Goal: Transaction & Acquisition: Purchase product/service

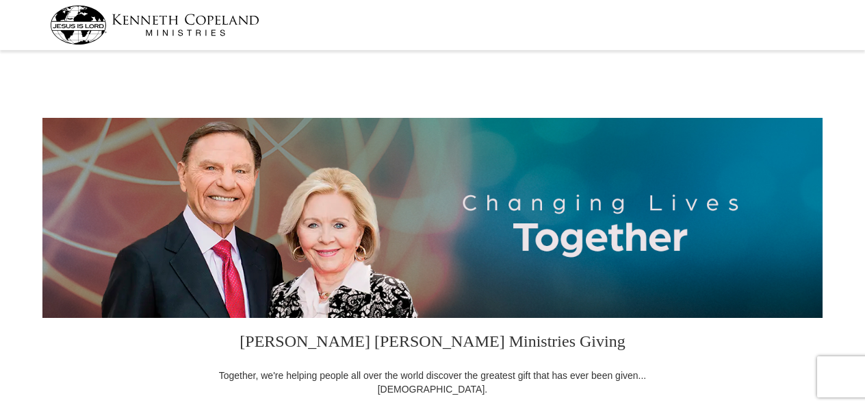
select select "MS"
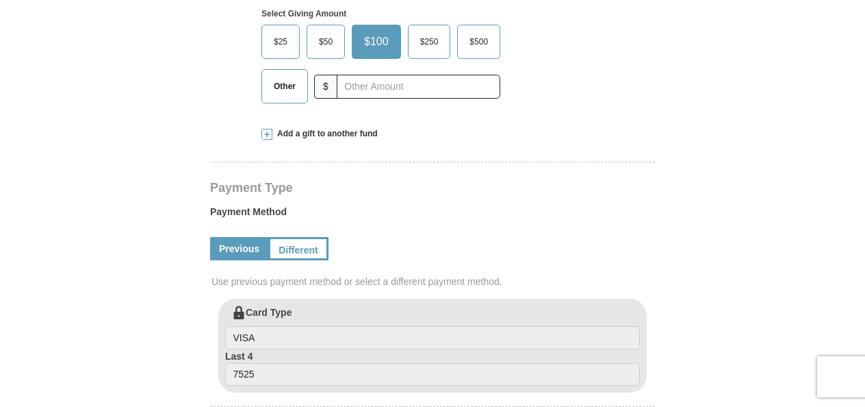
scroll to position [475, 0]
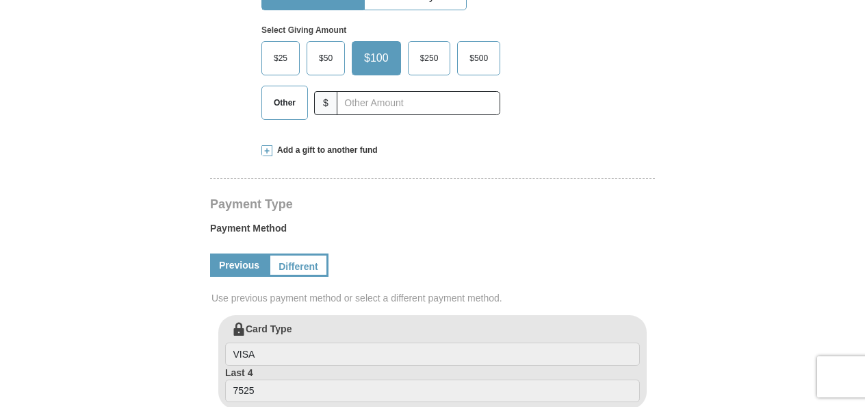
click at [326, 49] on span "$50" at bounding box center [325, 58] width 27 height 21
click at [0, 0] on input "$50" at bounding box center [0, 0] width 0 height 0
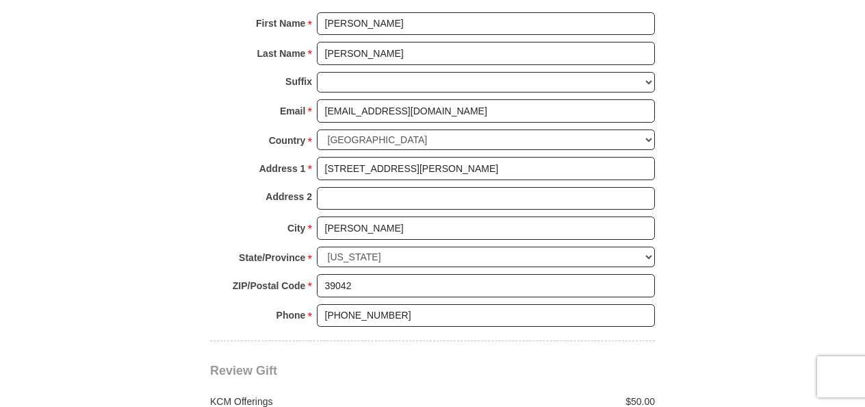
scroll to position [966, 0]
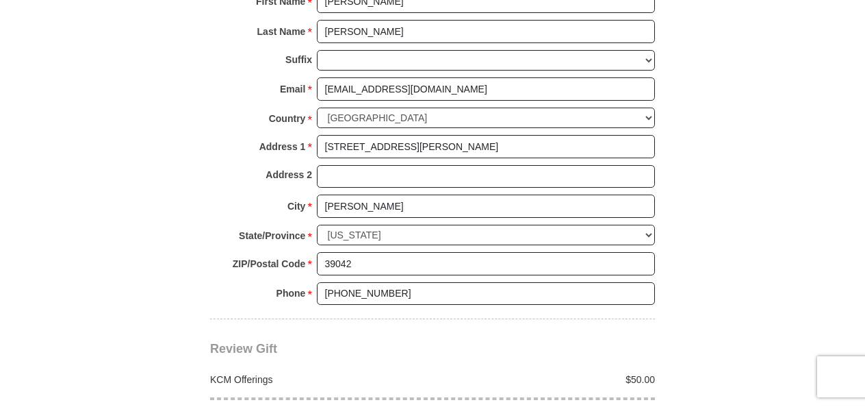
drag, startPoint x: 864, startPoint y: 205, endPoint x: 848, endPoint y: 207, distance: 16.7
click at [848, 207] on body "[PERSON_NAME] [PERSON_NAME] Ministries Giving Together, we're helping people al…" at bounding box center [432, 242] width 865 height 2417
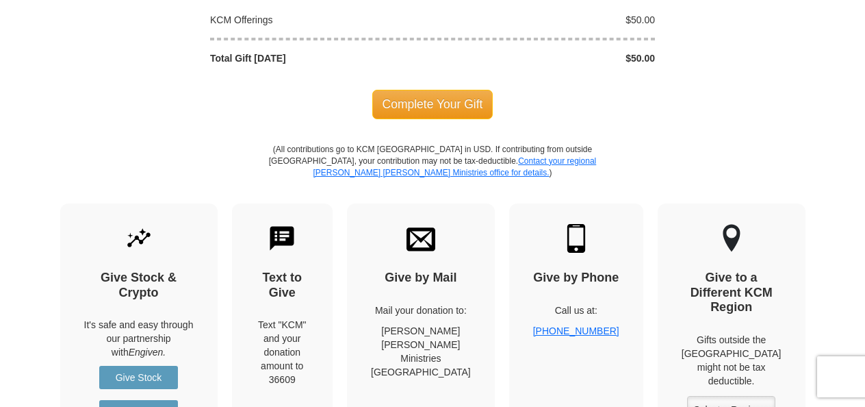
scroll to position [1339, 0]
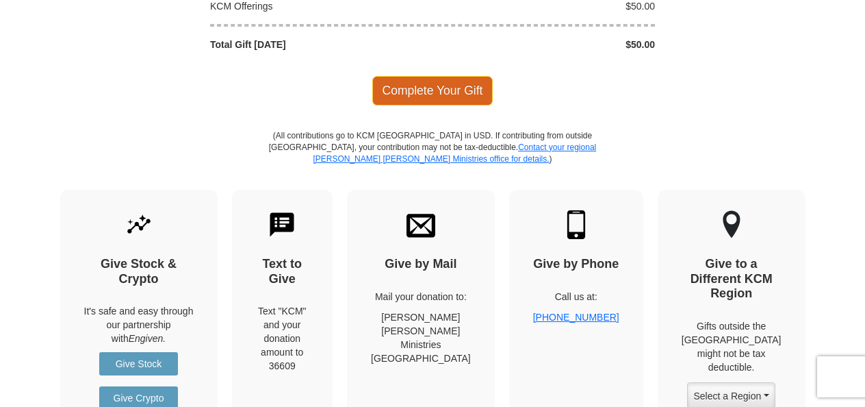
click at [436, 81] on span "Complete Your Gift" at bounding box center [432, 90] width 121 height 29
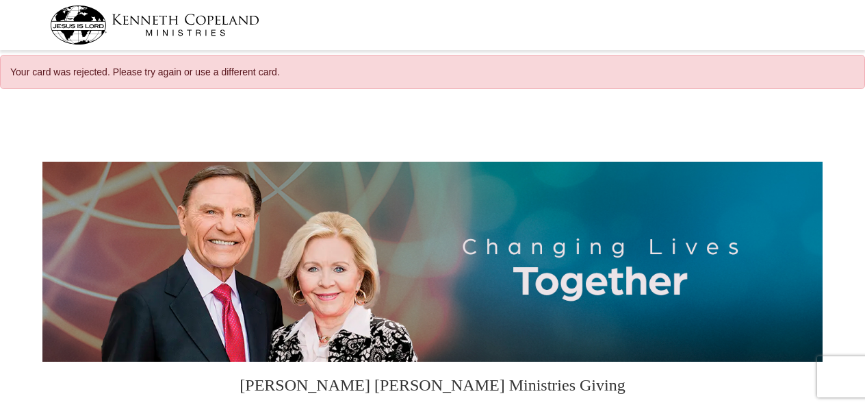
select select "MS"
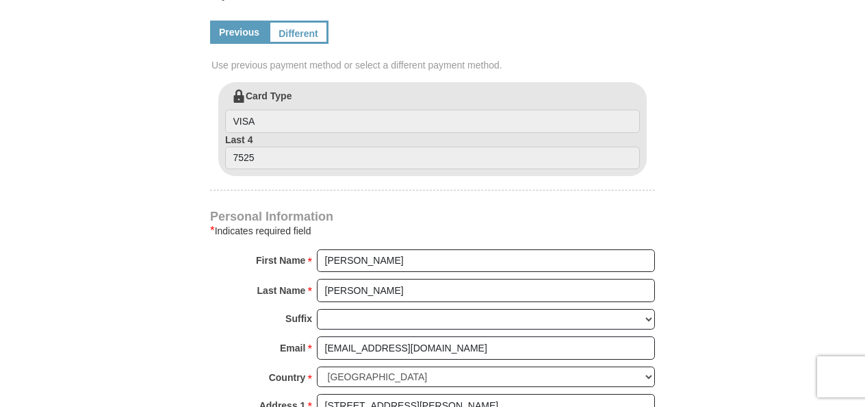
scroll to position [763, 0]
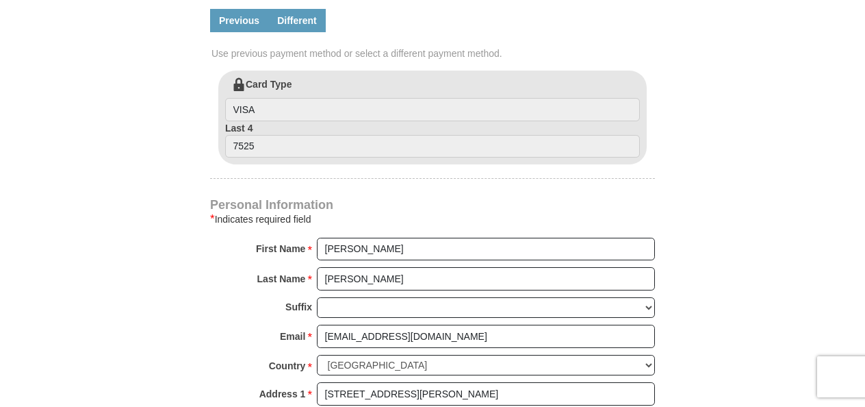
click at [302, 20] on link "Different" at bounding box center [296, 20] width 57 height 23
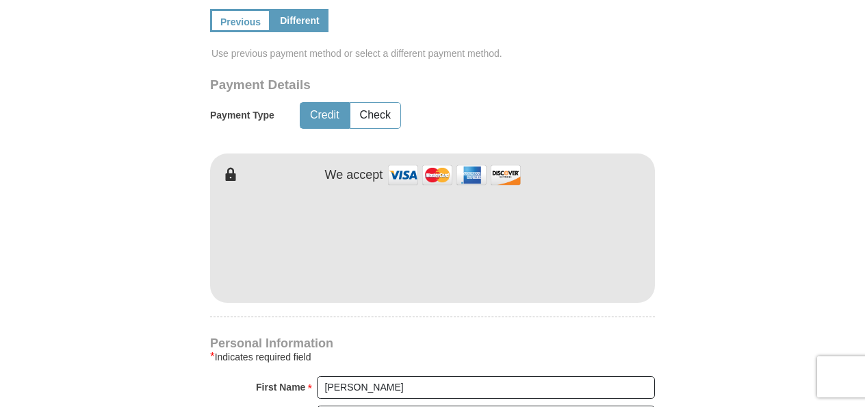
drag, startPoint x: 847, startPoint y: 74, endPoint x: 788, endPoint y: 31, distance: 72.6
click at [788, 31] on form "[PERSON_NAME] [PERSON_NAME] Ministries Giving Together, we're helping people al…" at bounding box center [432, 205] width 780 height 1740
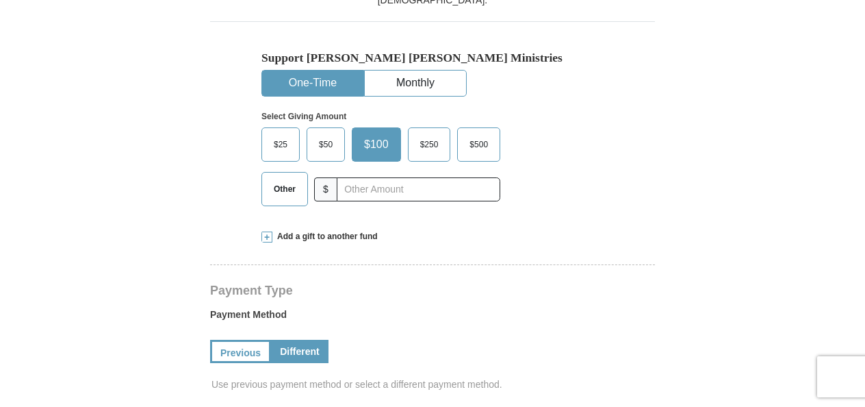
scroll to position [444, 0]
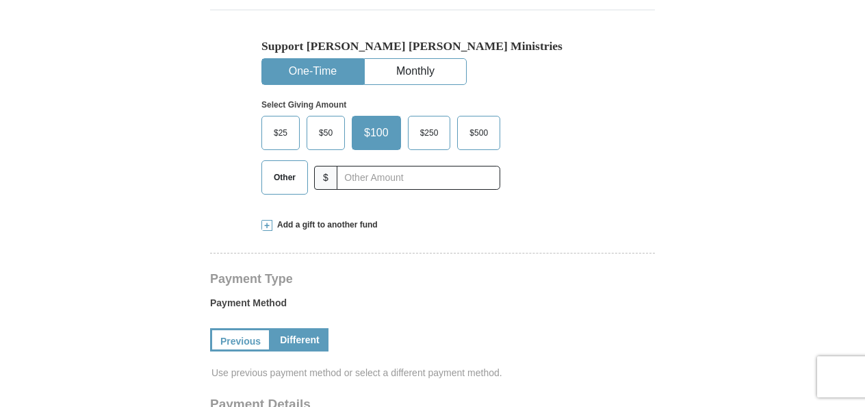
click at [320, 129] on span "$50" at bounding box center [325, 133] width 27 height 21
click at [0, 0] on input "$50" at bounding box center [0, 0] width 0 height 0
click at [320, 129] on span "$50" at bounding box center [328, 133] width 32 height 21
click at [0, 0] on input "$50" at bounding box center [0, 0] width 0 height 0
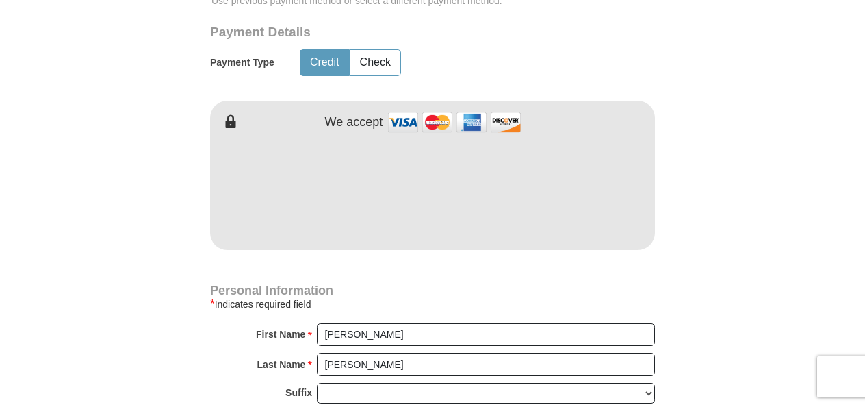
scroll to position [871, 0]
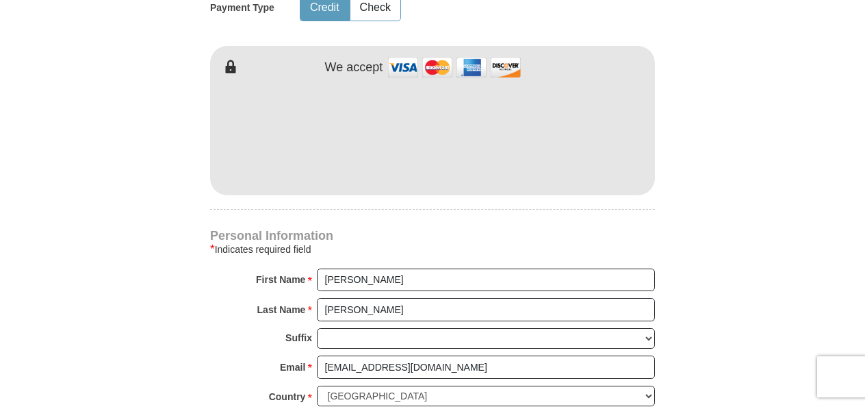
click at [257, 220] on div "[PERSON_NAME] [PERSON_NAME] Ministries Giving Together, we're helping people al…" at bounding box center [432, 230] width 445 height 1478
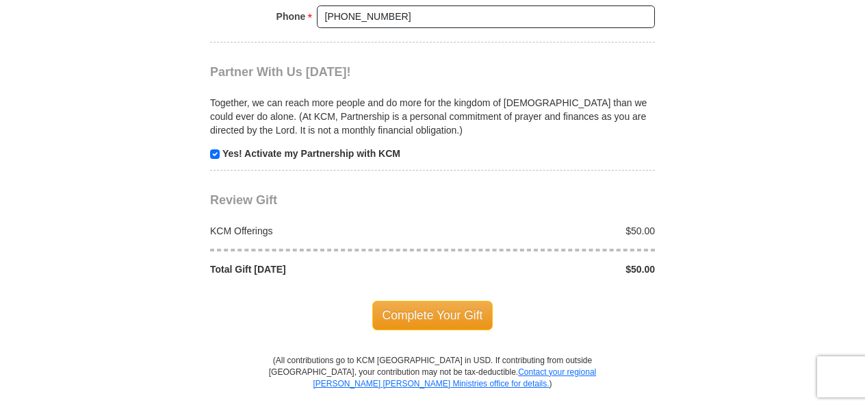
scroll to position [1510, 0]
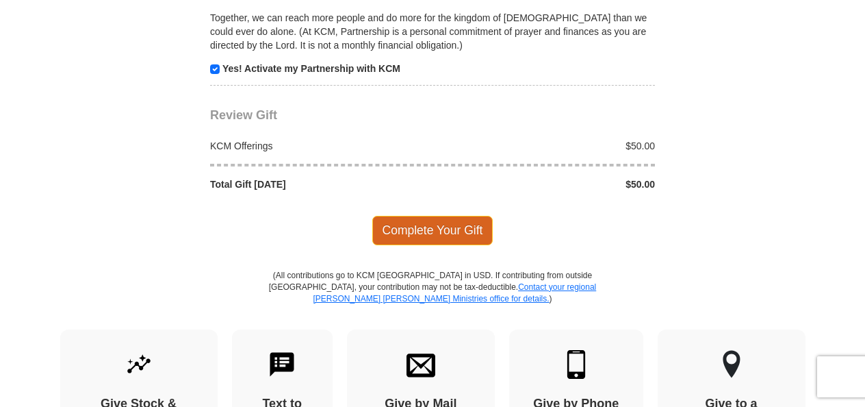
click at [442, 216] on span "Complete Your Gift" at bounding box center [432, 230] width 121 height 29
